Goal: Communication & Community: Ask a question

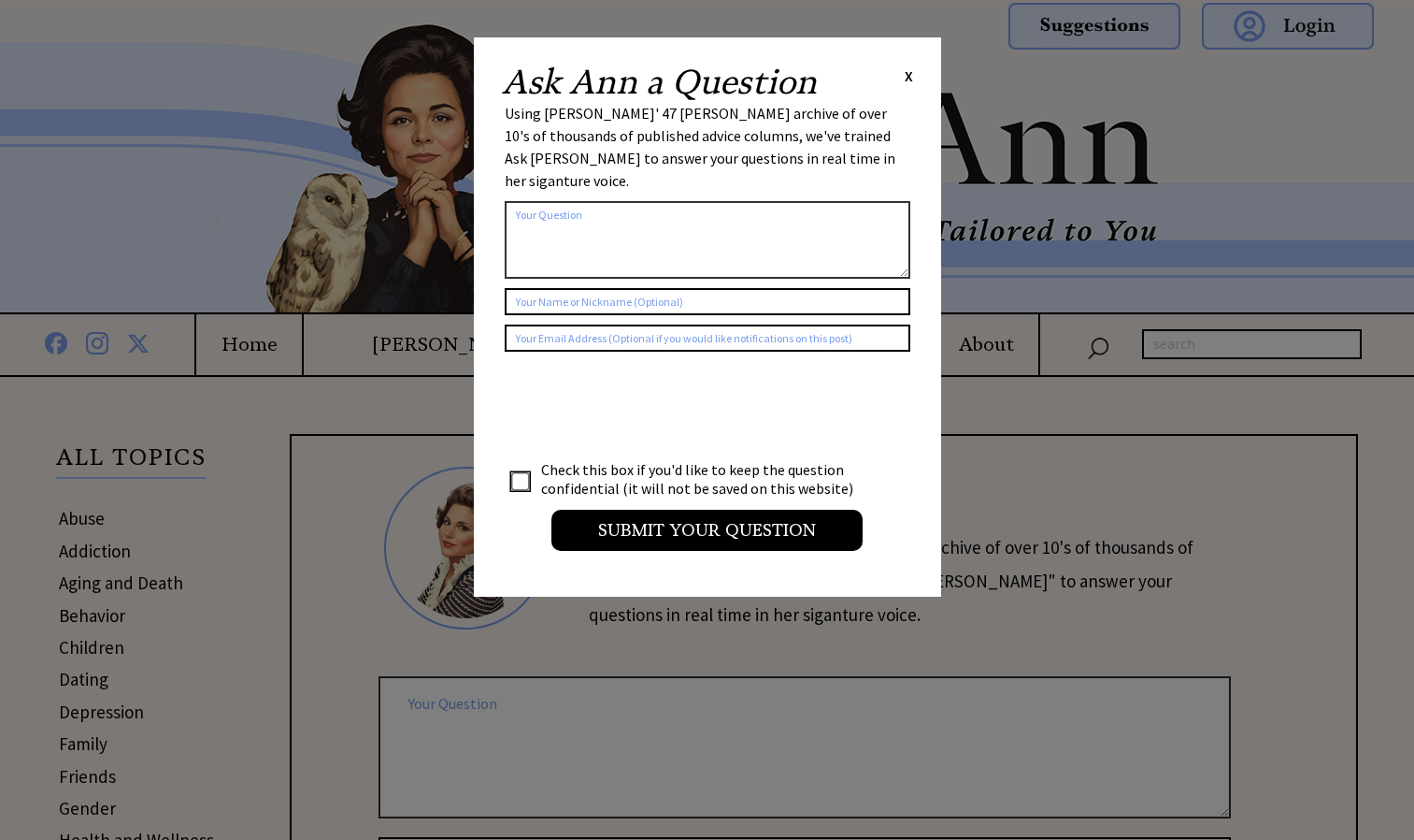
click at [718, 214] on textarea at bounding box center [707, 240] width 405 height 78
paste textarea "[PERSON_NAME] is a teen dad at [DEMOGRAPHIC_DATA], he lives in a small town tha…"
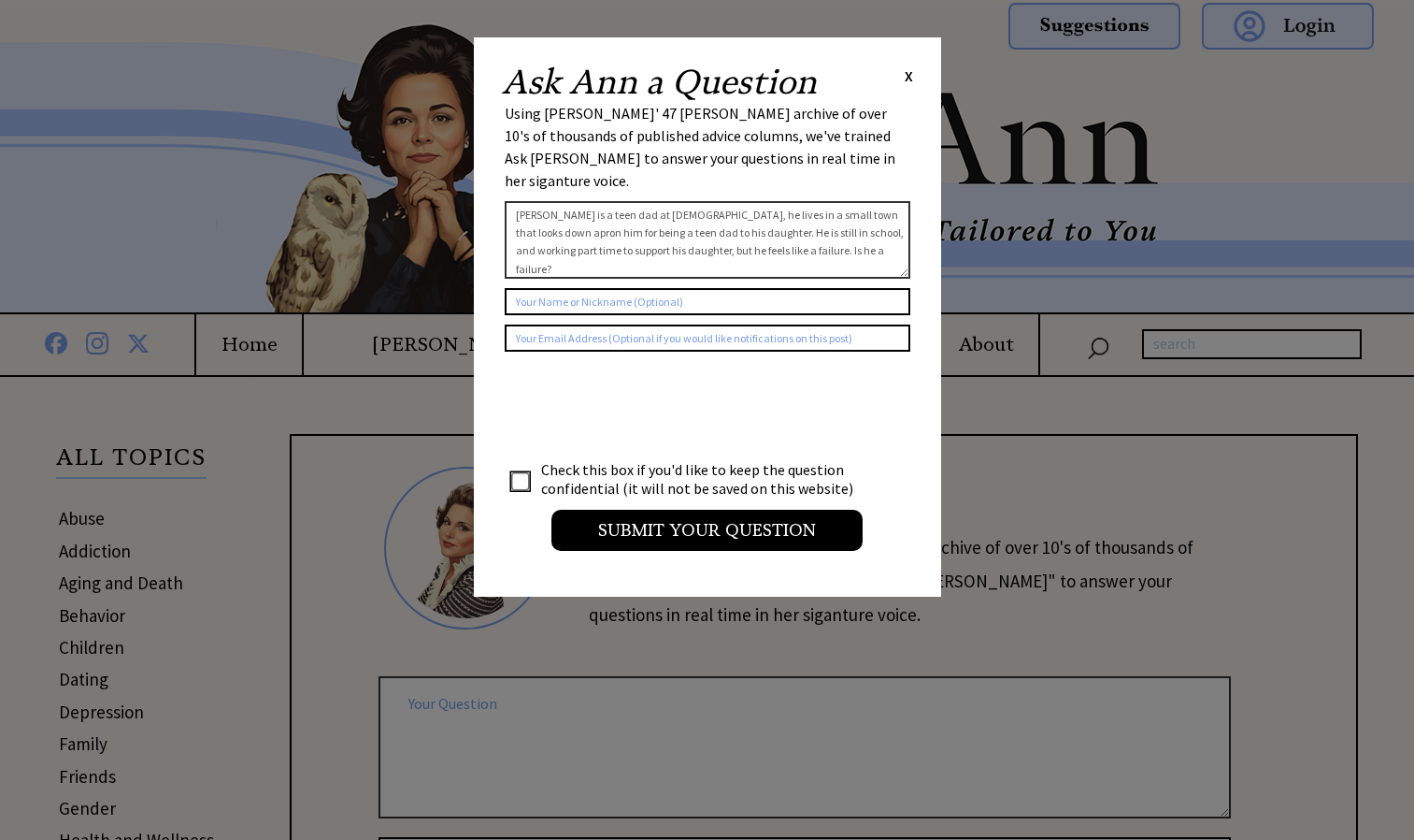
type textarea "[PERSON_NAME] is a teen dad at [DEMOGRAPHIC_DATA], he lives in a small town tha…"
click at [757, 287] on input "text" at bounding box center [707, 301] width 405 height 27
type input "[PERSON_NAME]"
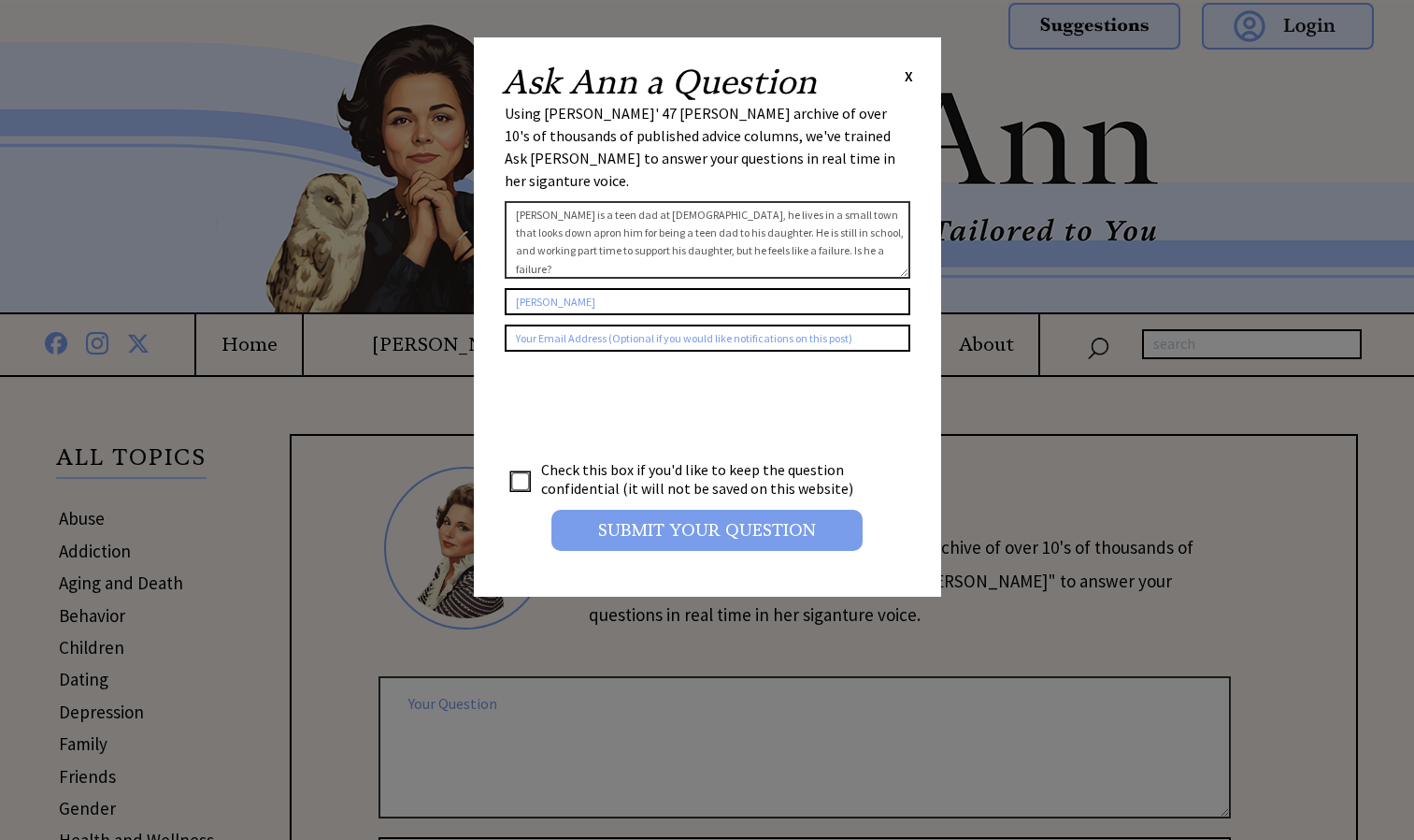
click at [655, 509] on input "Submit your Question" at bounding box center [707, 530] width 311 height 41
click at [706, 513] on input "Submit your Question" at bounding box center [707, 530] width 311 height 41
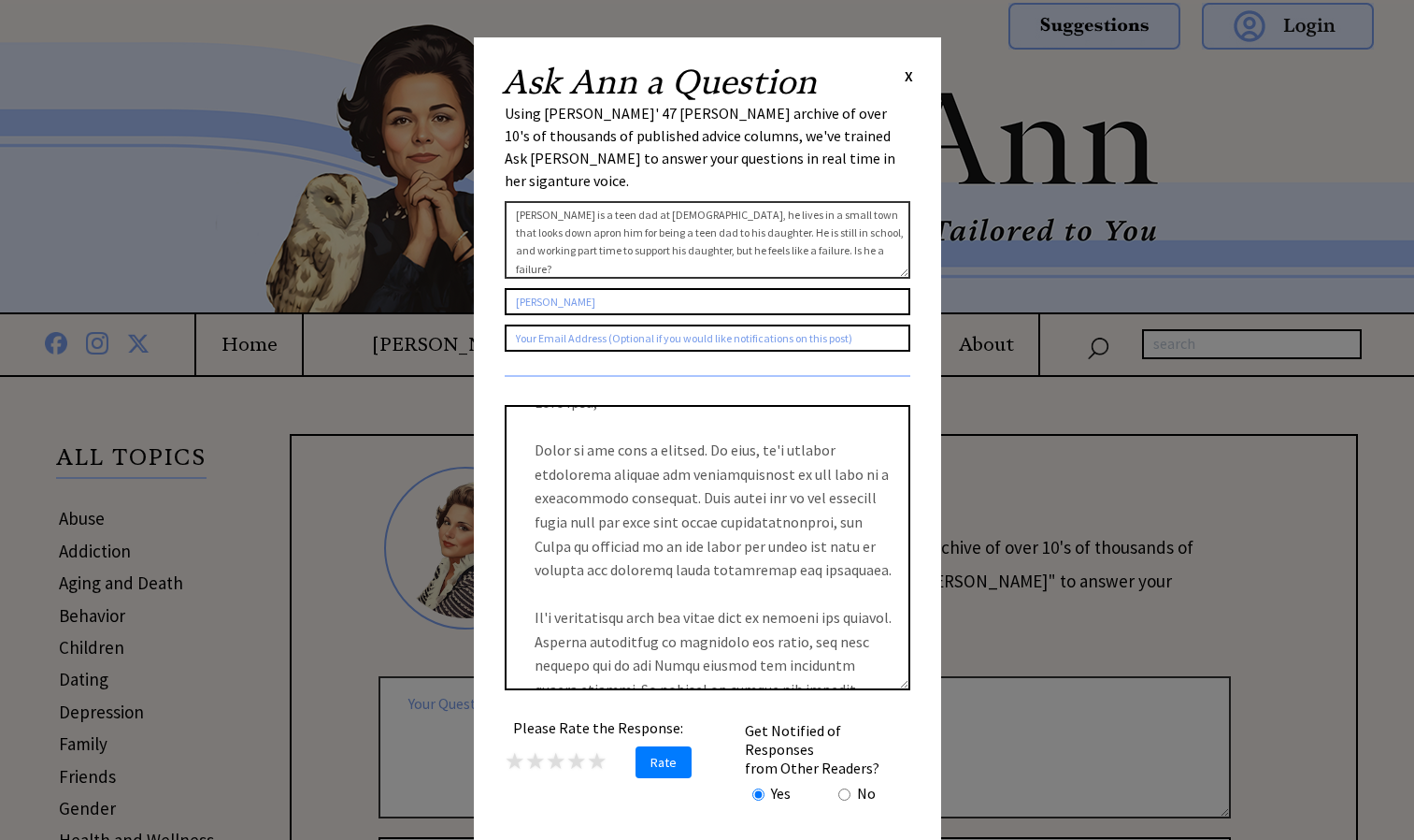
scroll to position [32, 0]
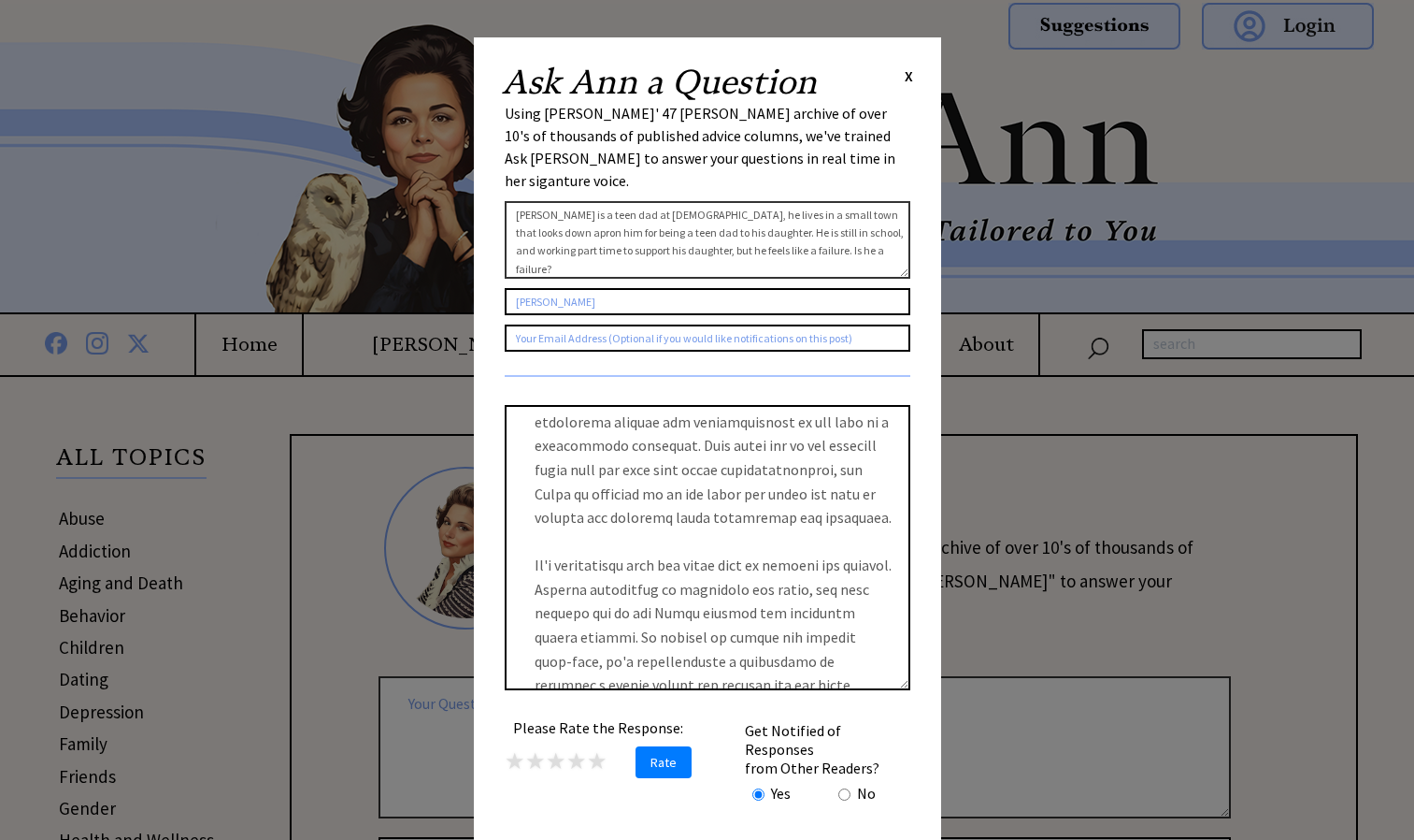
scroll to position [0, 0]
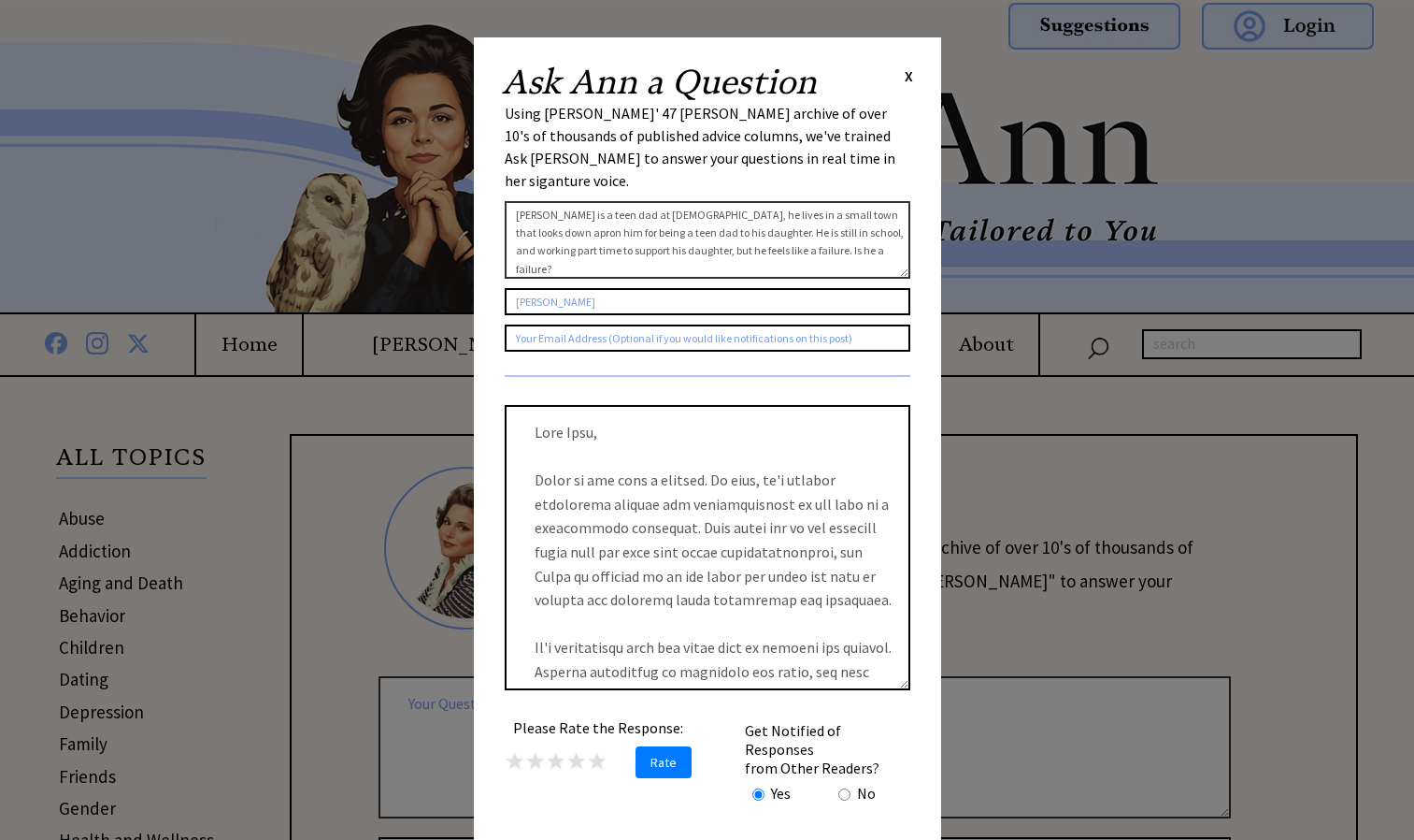
click at [910, 71] on span "X" at bounding box center [908, 76] width 8 height 19
